Goal: Task Accomplishment & Management: Manage account settings

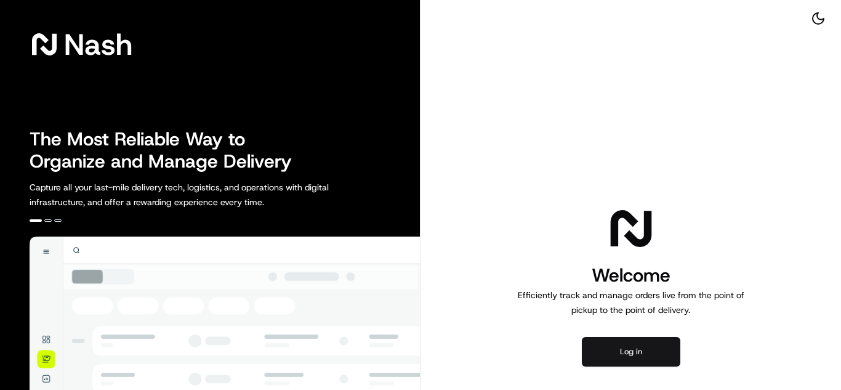
click at [614, 337] on button "Log in" at bounding box center [631, 352] width 99 height 30
click at [619, 350] on button "Log in" at bounding box center [631, 352] width 99 height 30
